Goal: Transaction & Acquisition: Obtain resource

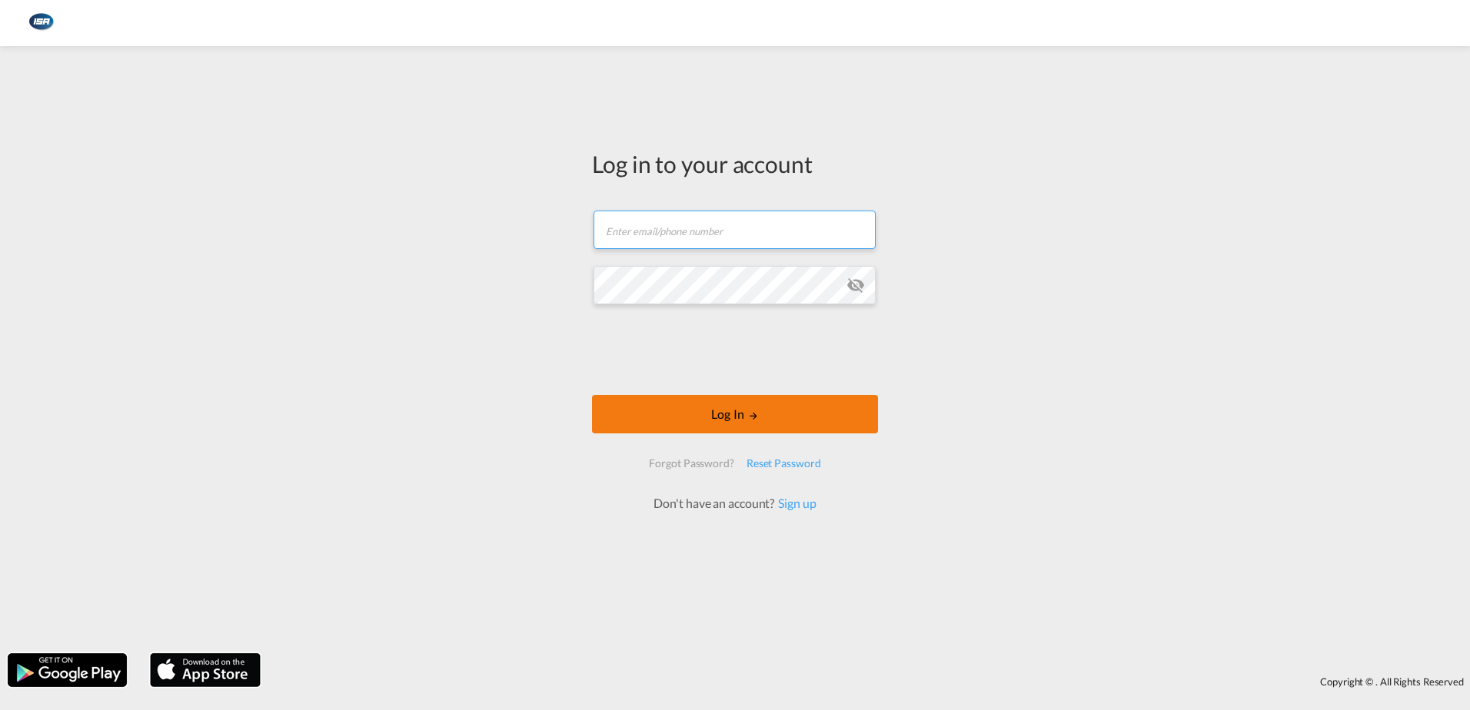
type input "[EMAIL_ADDRESS][DOMAIN_NAME]"
click at [724, 418] on button "Log In" at bounding box center [735, 414] width 286 height 38
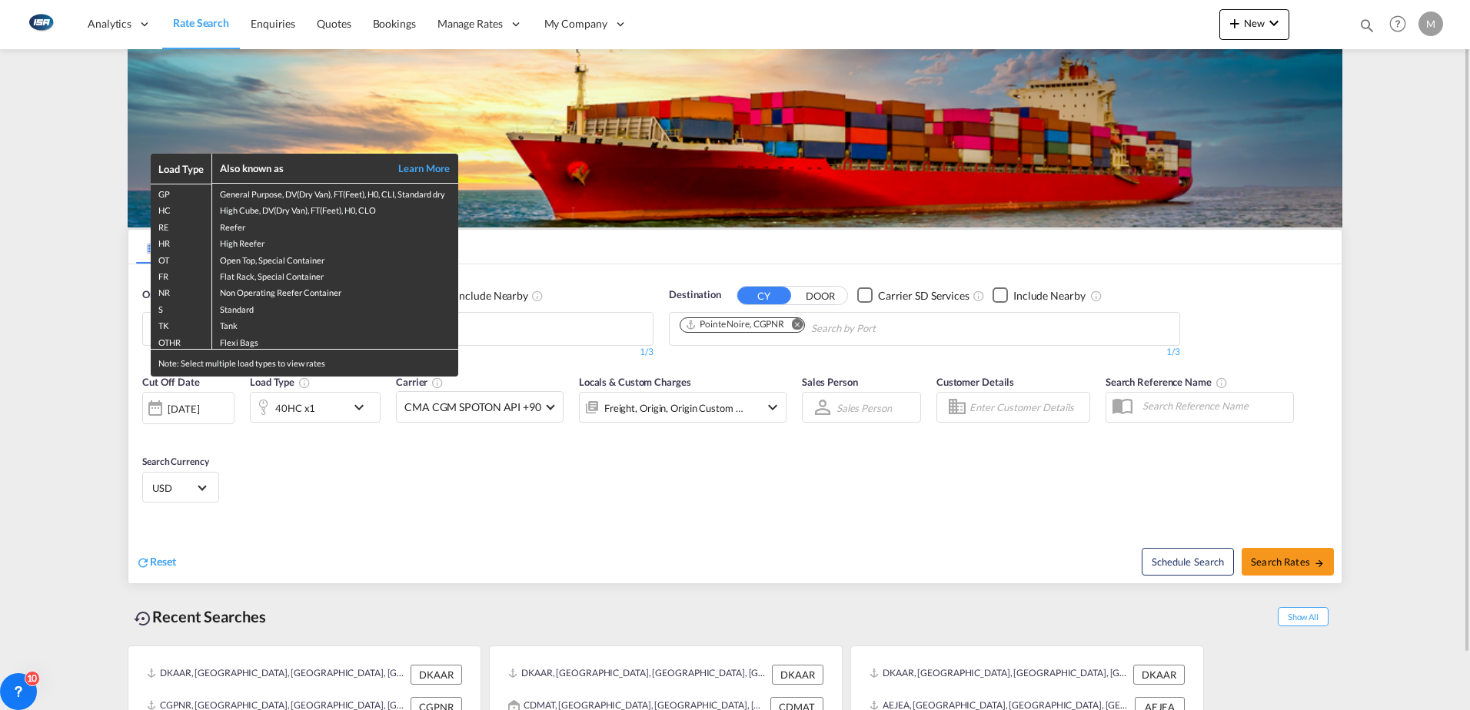
click at [903, 334] on div "Load Type Also known as Learn More GP General Purpose, DV(Dry Van), FT(Feet), H…" at bounding box center [735, 355] width 1470 height 710
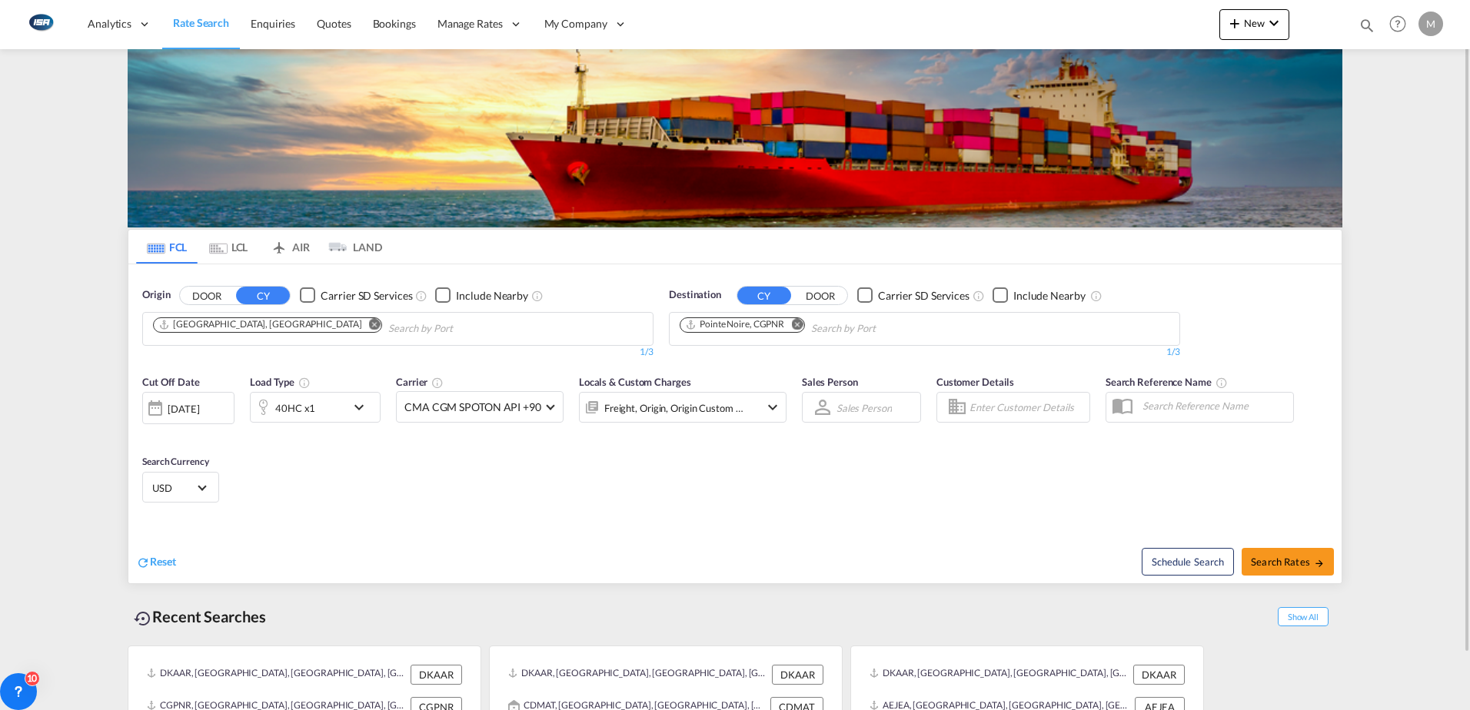
click at [803, 325] on md-icon "Remove" at bounding box center [797, 324] width 12 height 12
type input "[GEOGRAPHIC_DATA]"
click at [731, 363] on div "Tokyo [GEOGRAPHIC_DATA] JPTYO" at bounding box center [799, 364] width 292 height 46
click at [1293, 562] on span "Search Rates" at bounding box center [1288, 562] width 74 height 12
type input "DKAAR to JPTYO / [DATE]"
